Goal: Task Accomplishment & Management: Complete application form

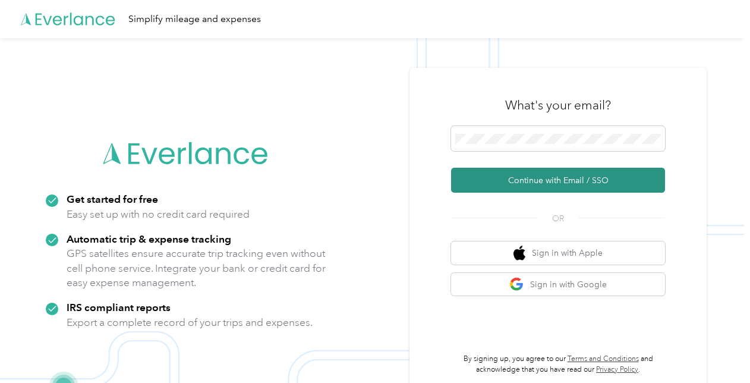
click at [522, 174] on button "Continue with Email / SSO" at bounding box center [558, 180] width 214 height 25
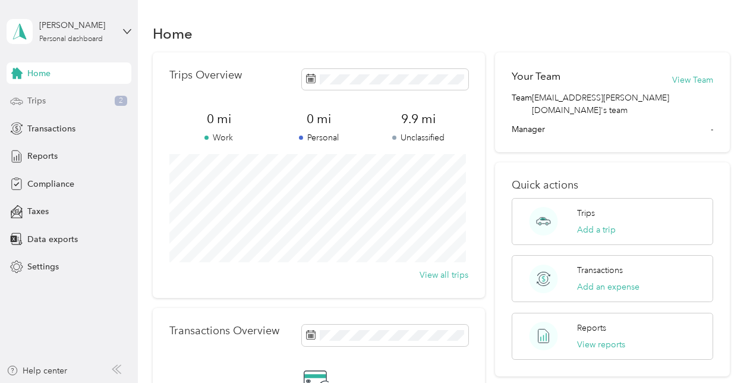
click at [40, 100] on span "Trips" at bounding box center [36, 100] width 18 height 12
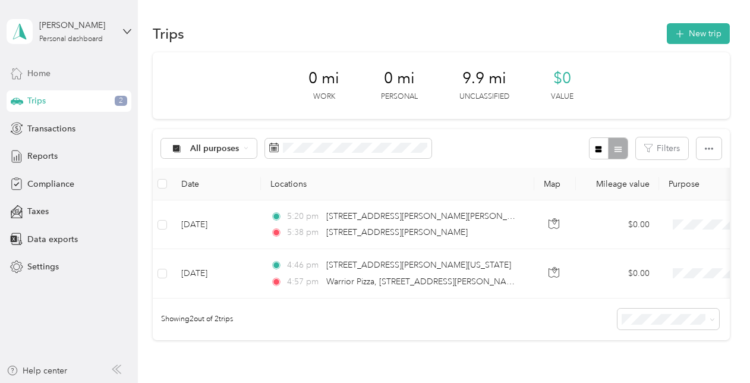
click at [25, 77] on div "Home" at bounding box center [69, 72] width 125 height 21
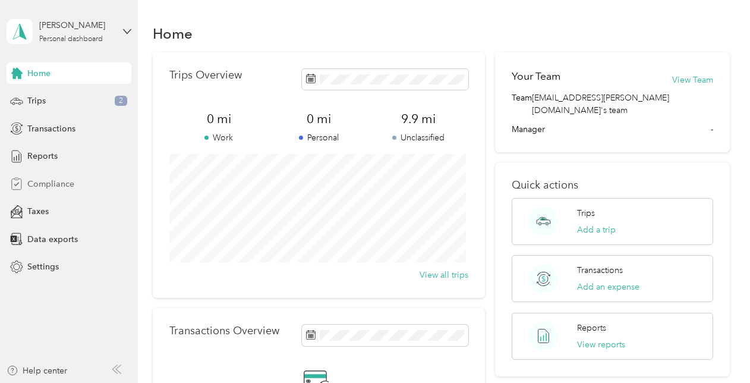
click at [33, 187] on span "Compliance" at bounding box center [50, 184] width 47 height 12
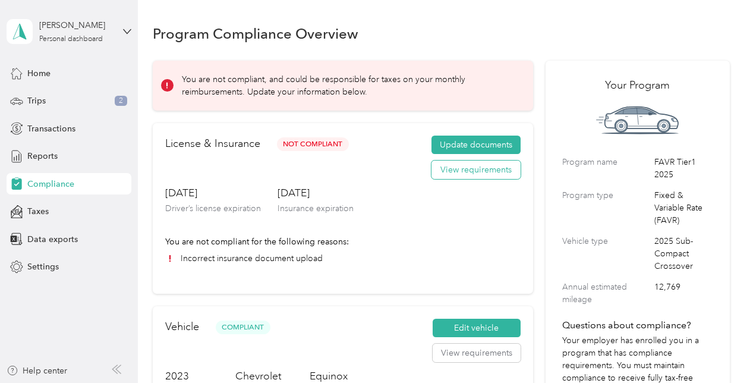
click at [465, 166] on button "View requirements" at bounding box center [475, 169] width 89 height 19
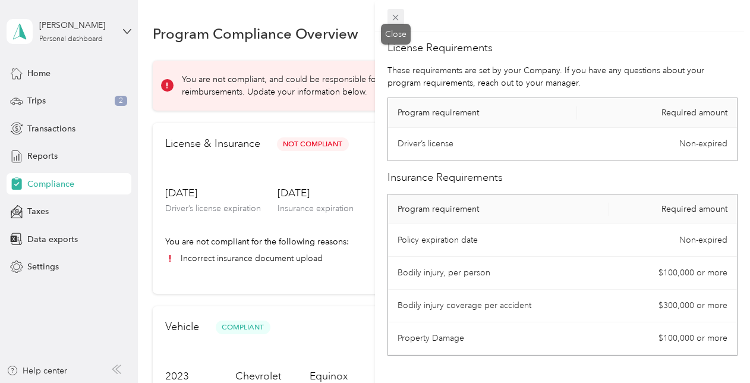
click at [393, 15] on icon at bounding box center [396, 18] width 6 height 6
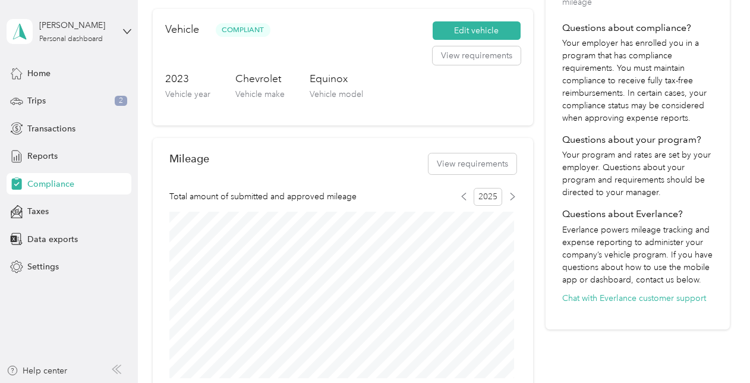
scroll to position [59, 0]
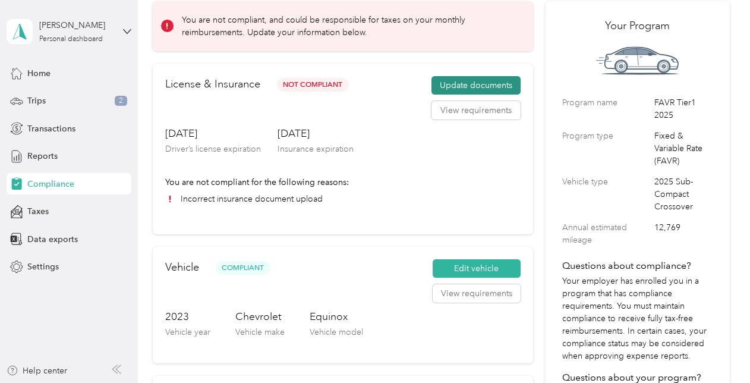
click at [462, 84] on button "Update documents" at bounding box center [475, 85] width 89 height 19
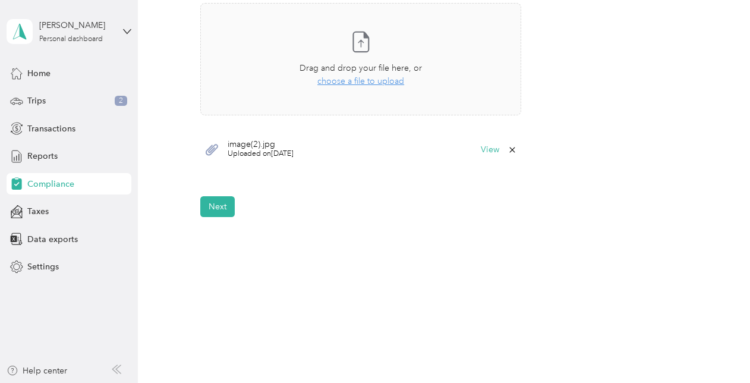
scroll to position [395, 0]
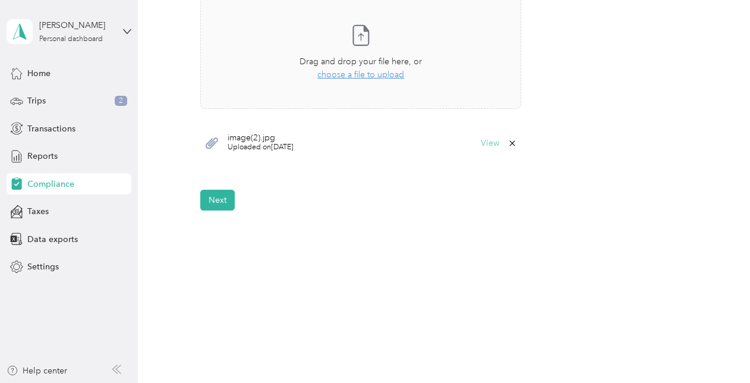
click at [493, 141] on button "View" at bounding box center [490, 143] width 18 height 8
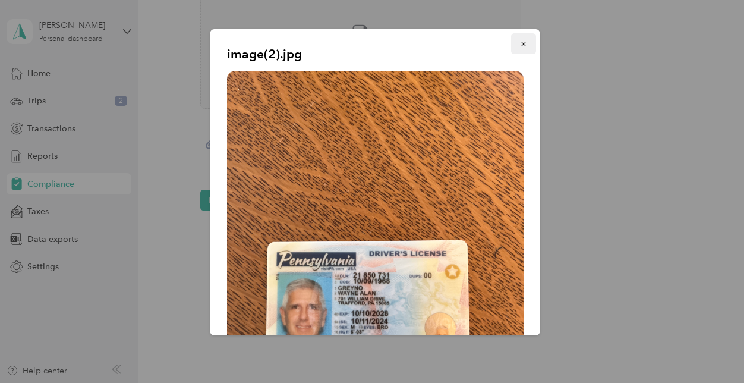
click at [521, 44] on icon "button" at bounding box center [523, 44] width 5 height 5
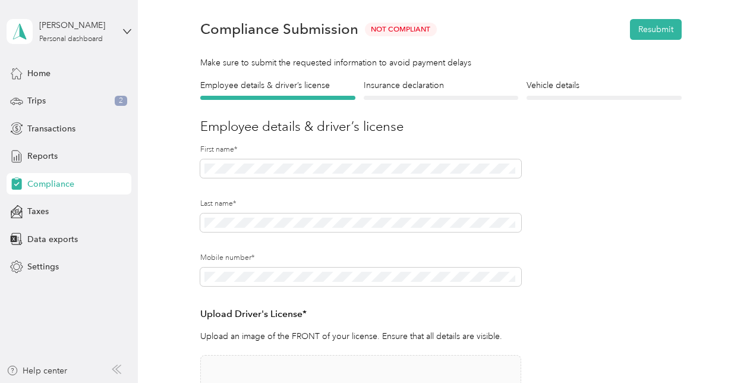
scroll to position [0, 0]
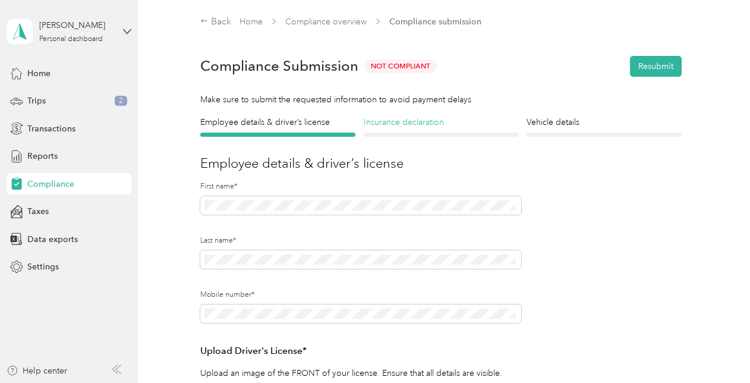
click at [411, 121] on h4 "Insurance declaration" at bounding box center [441, 122] width 154 height 12
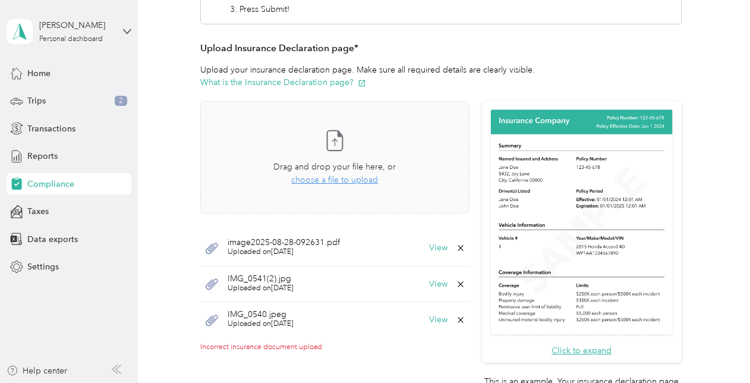
scroll to position [238, 0]
click at [434, 246] on button "View" at bounding box center [438, 247] width 18 height 8
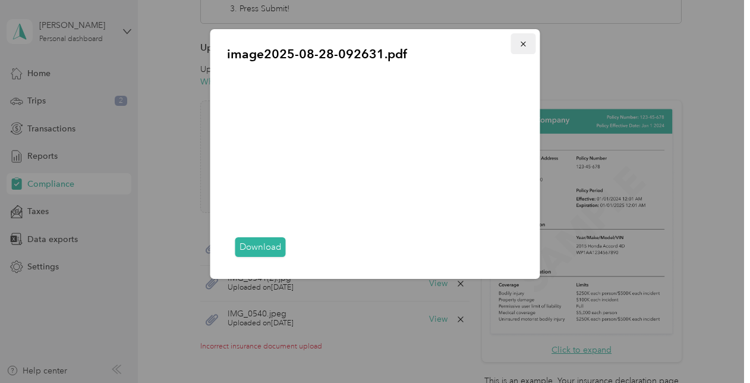
click at [528, 43] on button "button" at bounding box center [523, 43] width 25 height 21
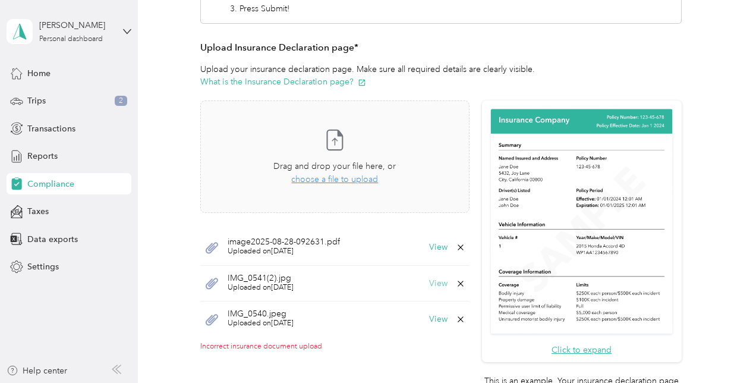
click at [430, 282] on button "View" at bounding box center [438, 283] width 18 height 8
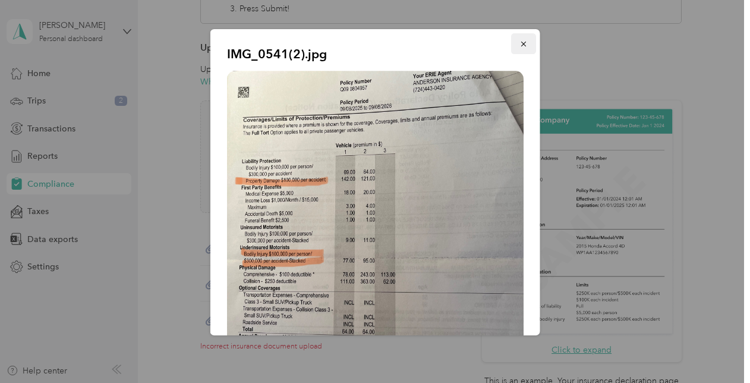
click at [519, 43] on icon "button" at bounding box center [523, 44] width 8 height 8
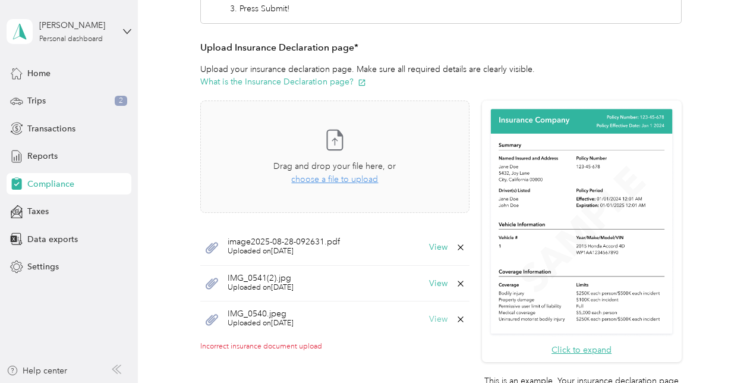
click at [441, 318] on button "View" at bounding box center [438, 319] width 18 height 8
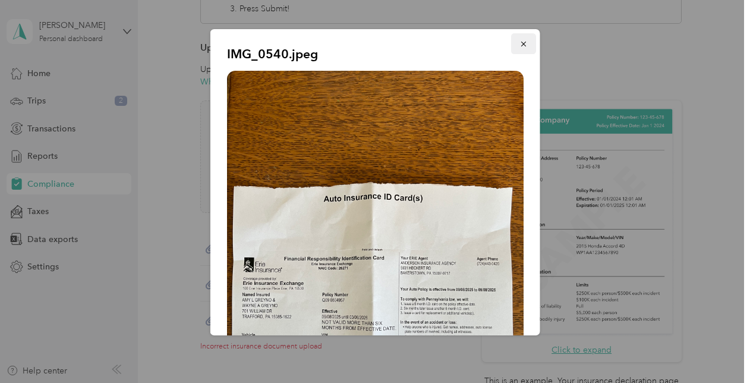
click at [521, 46] on icon "button" at bounding box center [523, 44] width 5 height 5
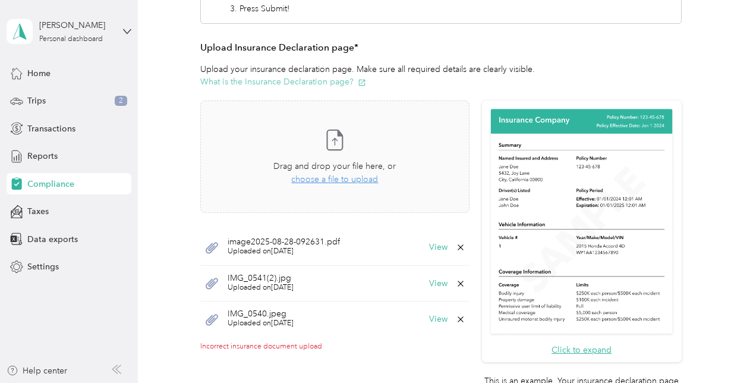
click at [311, 82] on button "What is the Insurance Declaration page?" at bounding box center [283, 81] width 166 height 12
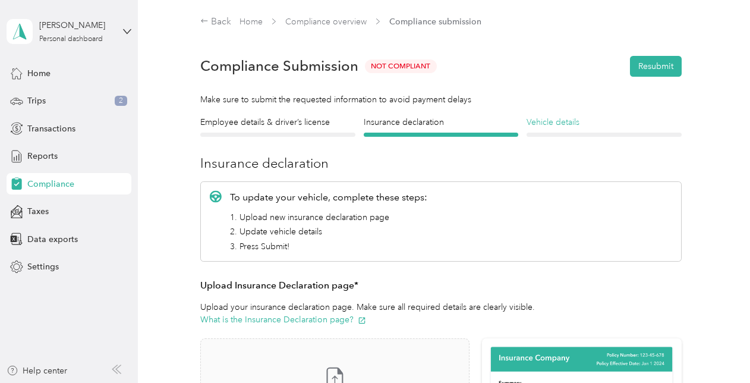
click at [555, 122] on h4 "Vehicle details" at bounding box center [603, 122] width 154 height 12
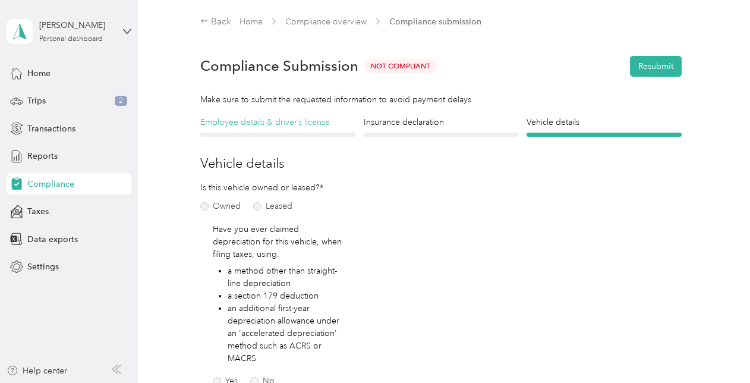
click at [290, 121] on h4 "Employee details & driver’s license" at bounding box center [277, 122] width 154 height 12
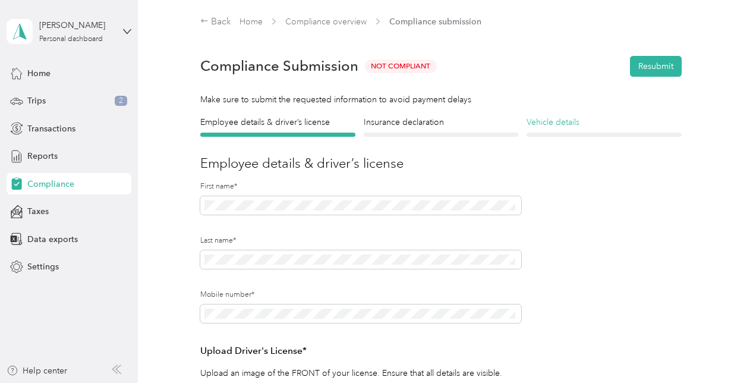
click at [544, 125] on h4 "Vehicle details" at bounding box center [603, 122] width 154 height 12
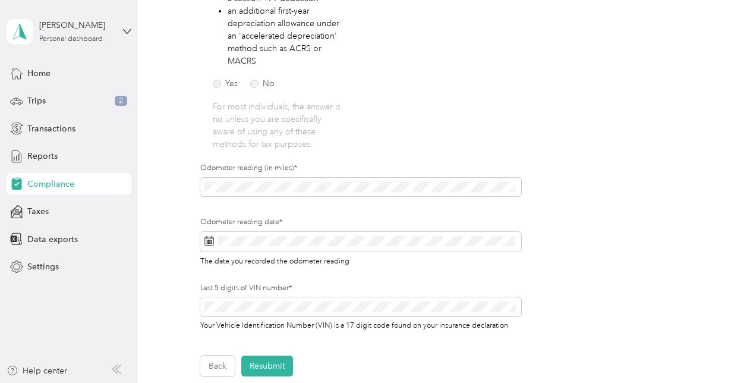
scroll to position [416, 0]
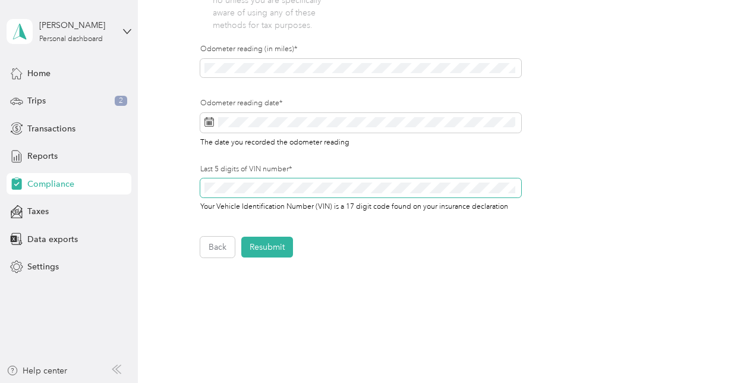
click at [277, 195] on span at bounding box center [360, 187] width 320 height 19
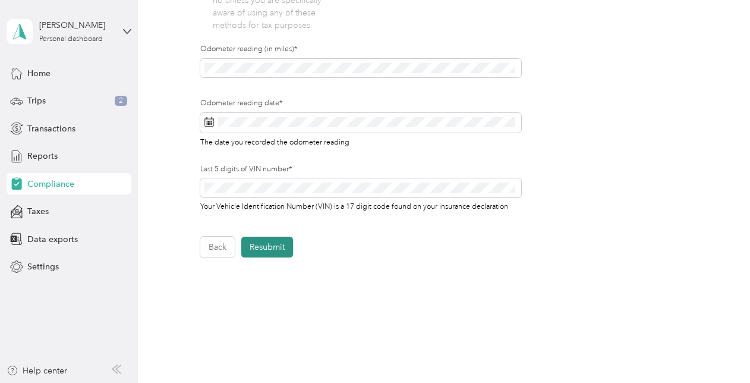
click at [284, 240] on button "Resubmit" at bounding box center [267, 246] width 52 height 21
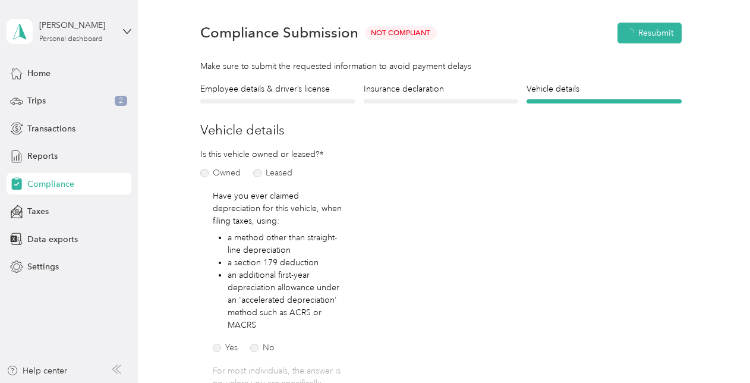
scroll to position [14, 0]
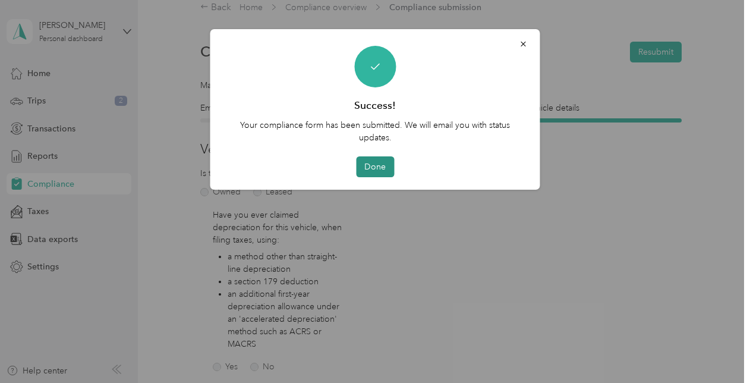
click at [374, 166] on button "Done" at bounding box center [375, 166] width 38 height 21
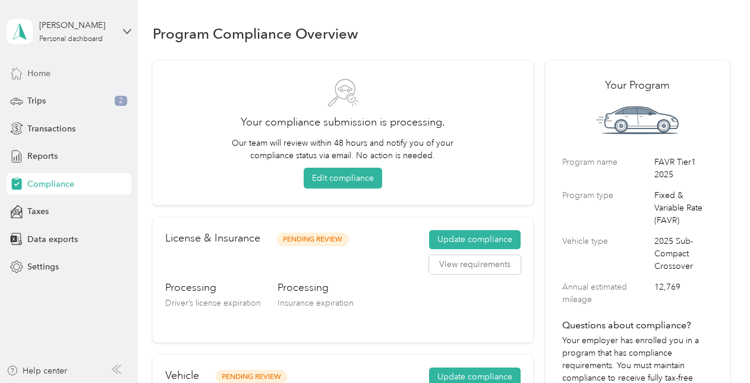
click at [23, 74] on icon at bounding box center [16, 73] width 13 height 13
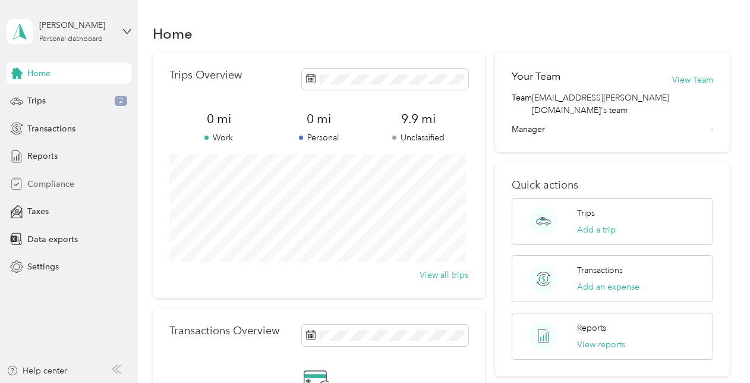
click at [27, 185] on span "Compliance" at bounding box center [50, 184] width 47 height 12
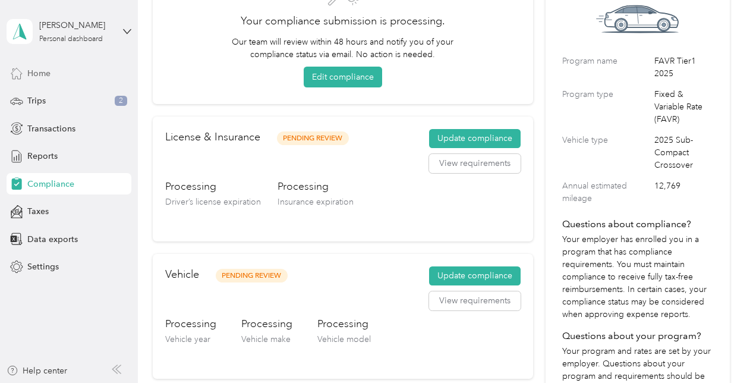
scroll to position [119, 0]
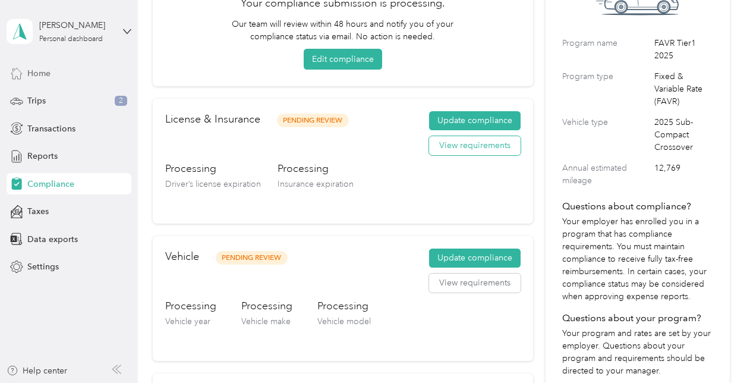
click at [459, 147] on button "View requirements" at bounding box center [475, 145] width 92 height 19
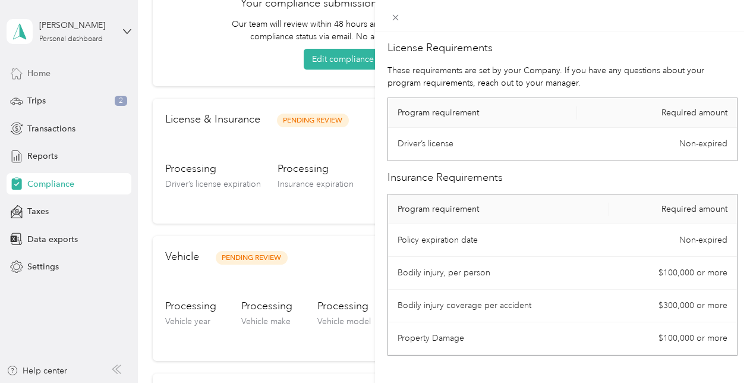
click at [239, 71] on div "License Requirements These requirements are set by your Company. If you have an…" at bounding box center [375, 191] width 750 height 383
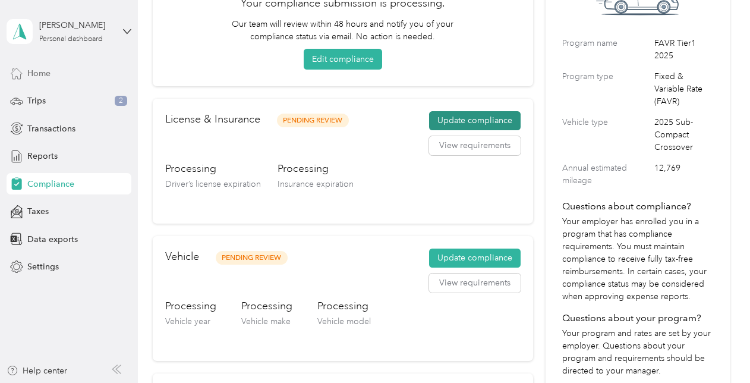
click at [469, 118] on button "Update compliance" at bounding box center [475, 120] width 92 height 19
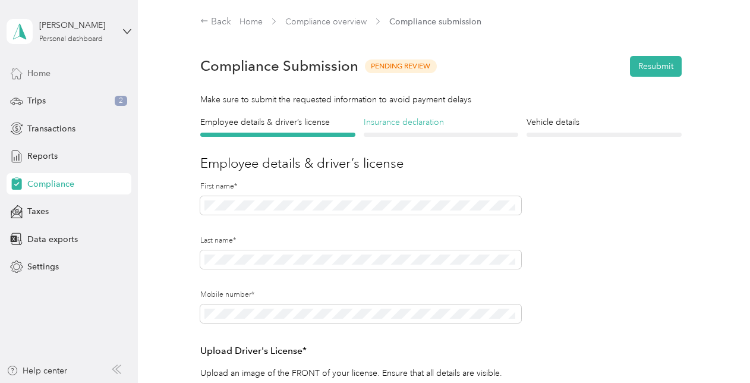
click at [418, 123] on h4 "Insurance declaration" at bounding box center [441, 122] width 154 height 12
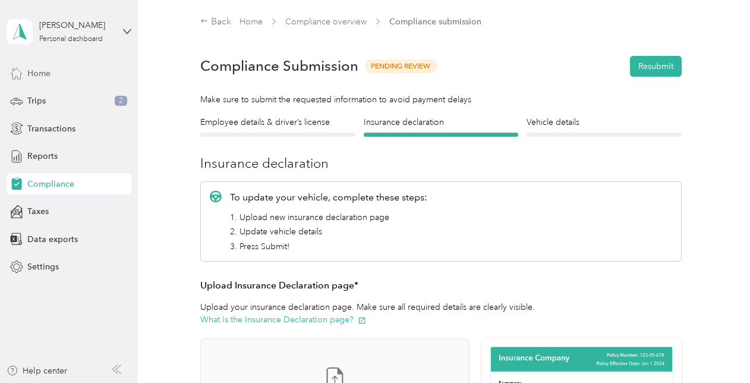
click at [49, 72] on span "Home" at bounding box center [38, 73] width 23 height 12
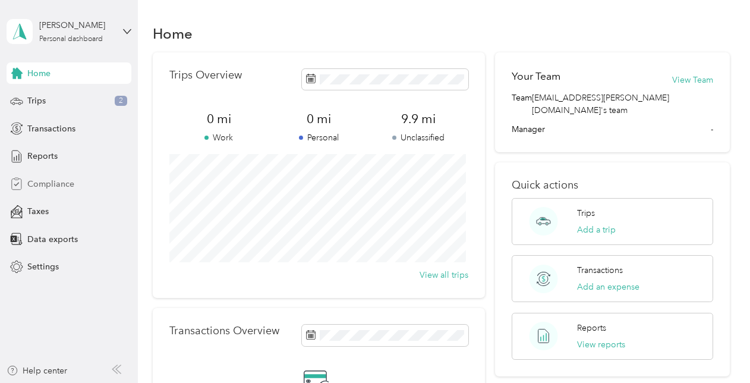
click at [61, 179] on span "Compliance" at bounding box center [50, 184] width 47 height 12
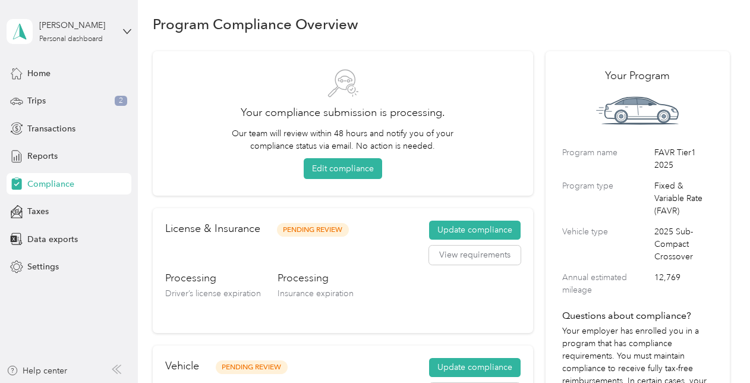
scroll to position [18, 0]
